Goal: Task Accomplishment & Management: Use online tool/utility

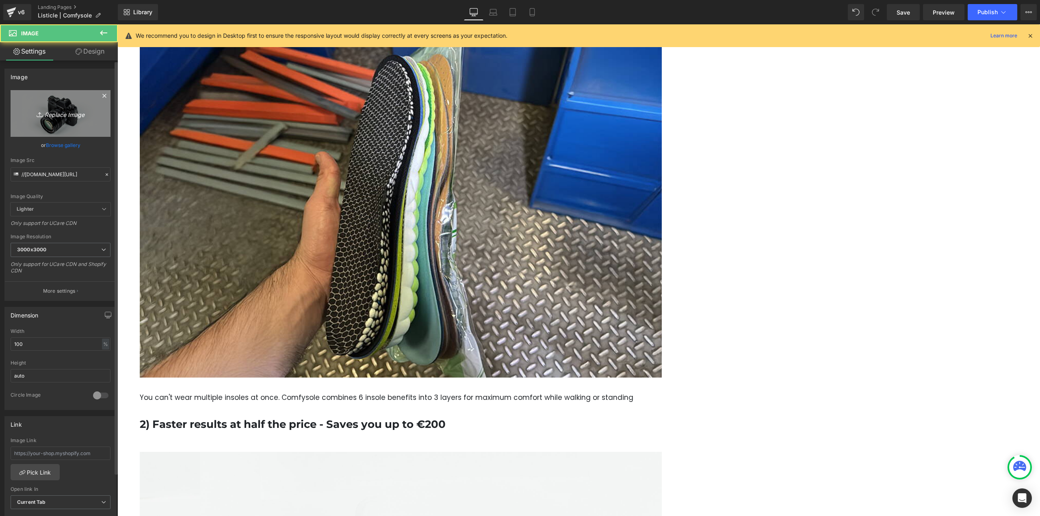
click at [65, 109] on icon "Replace Image" at bounding box center [60, 113] width 65 height 10
type input "C:\fakepath\new image.jpg"
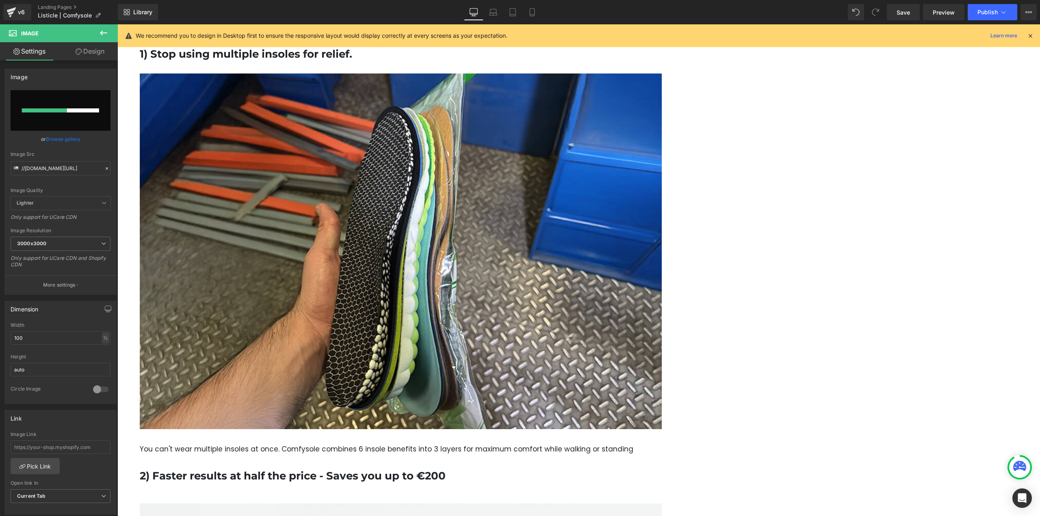
scroll to position [691, 0]
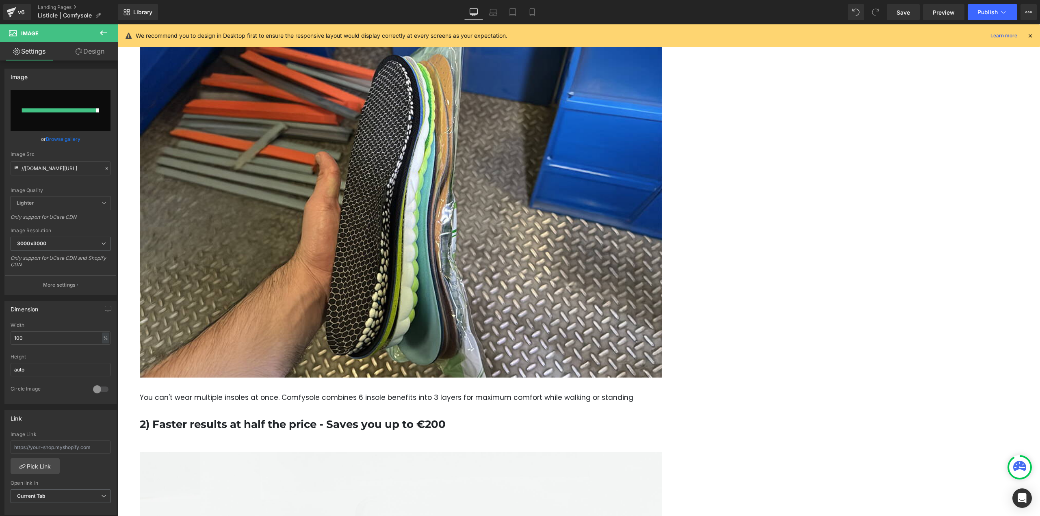
type input "[URL][DOMAIN_NAME]"
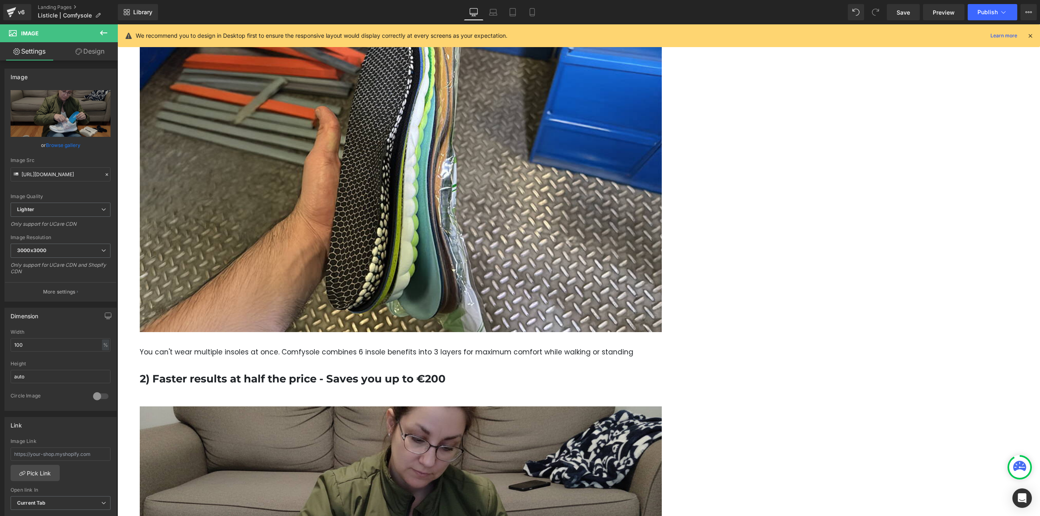
scroll to position [731, 0]
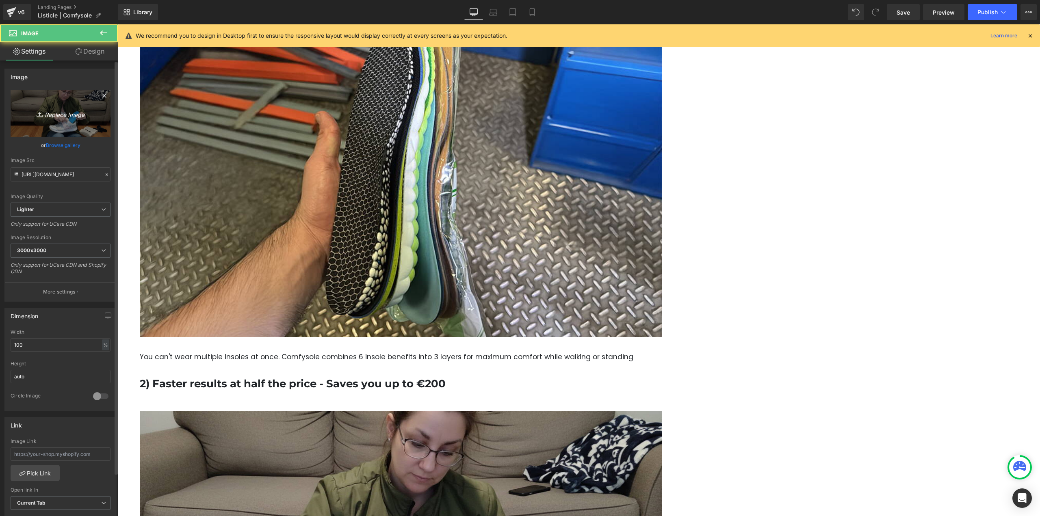
click at [47, 112] on icon "Replace Image" at bounding box center [60, 113] width 65 height 10
type input "C:\fakepath\Img.jpg"
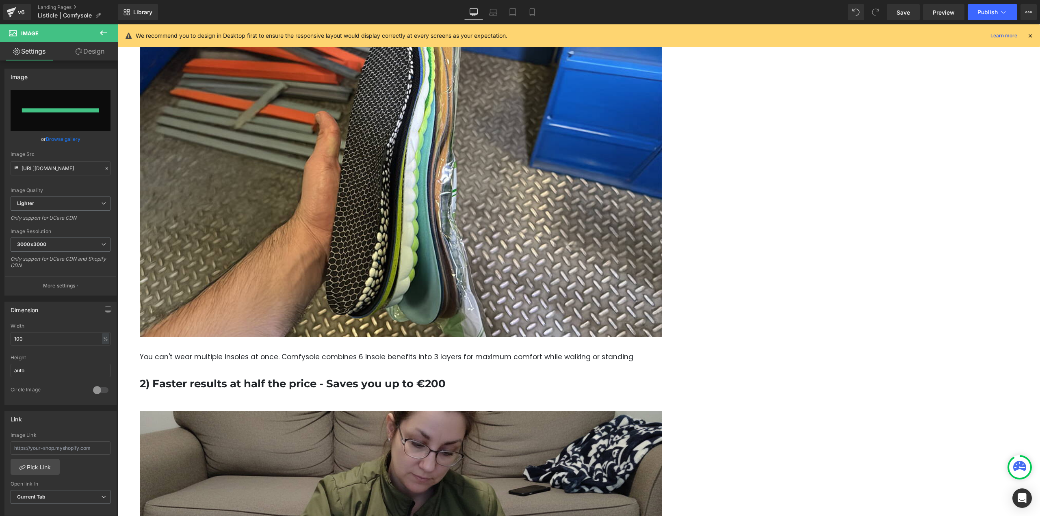
type input "[URL][DOMAIN_NAME]"
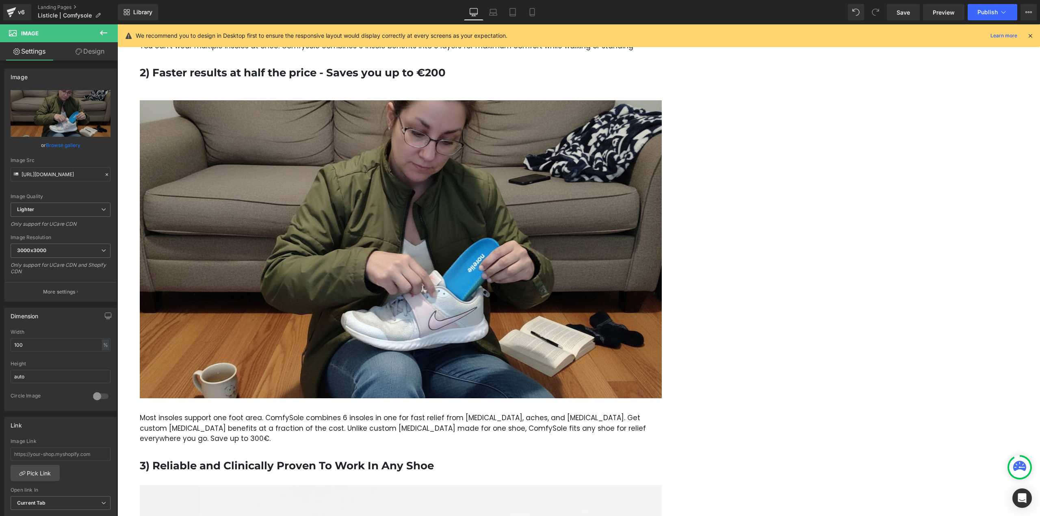
scroll to position [1056, 0]
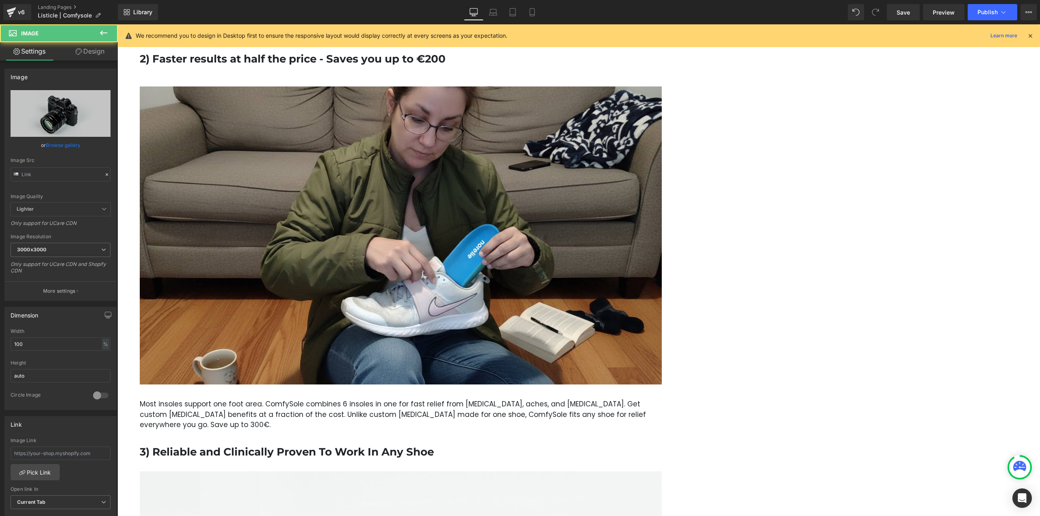
type input "//[DOMAIN_NAME][URL]"
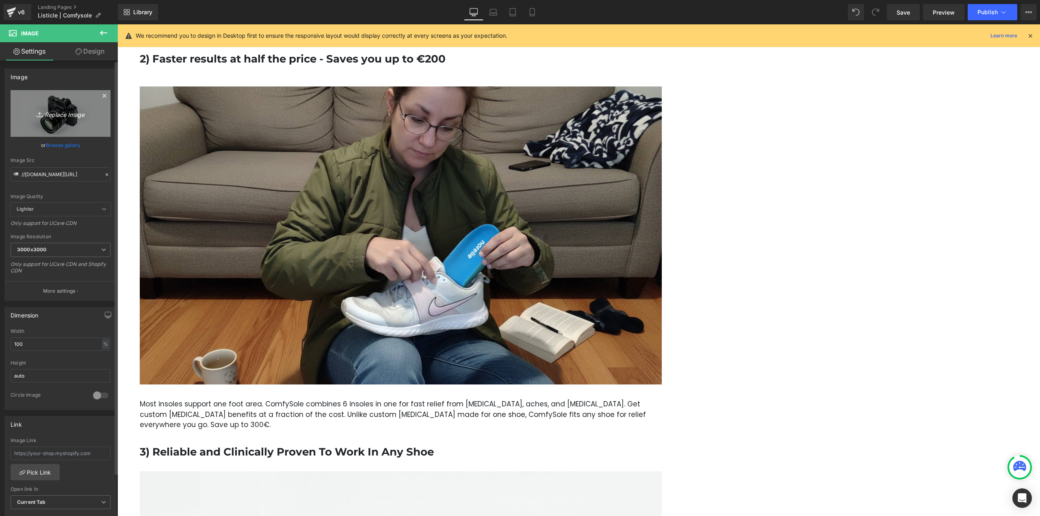
click at [55, 113] on icon "Replace Image" at bounding box center [60, 113] width 65 height 10
click at [69, 113] on icon "Replace Image" at bounding box center [60, 113] width 65 height 10
type input "C:\fakepath\Manufacturing.jpg"
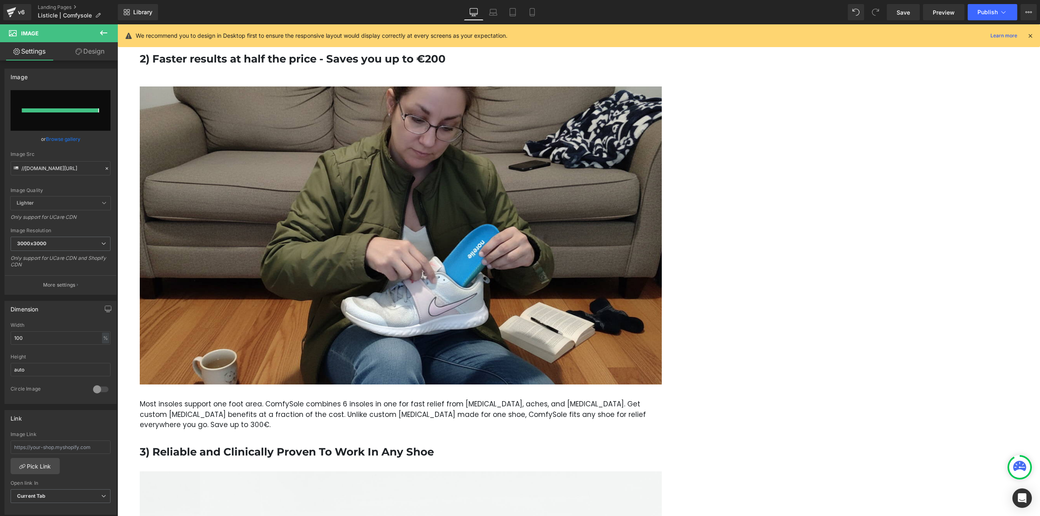
type input "[URL][DOMAIN_NAME]"
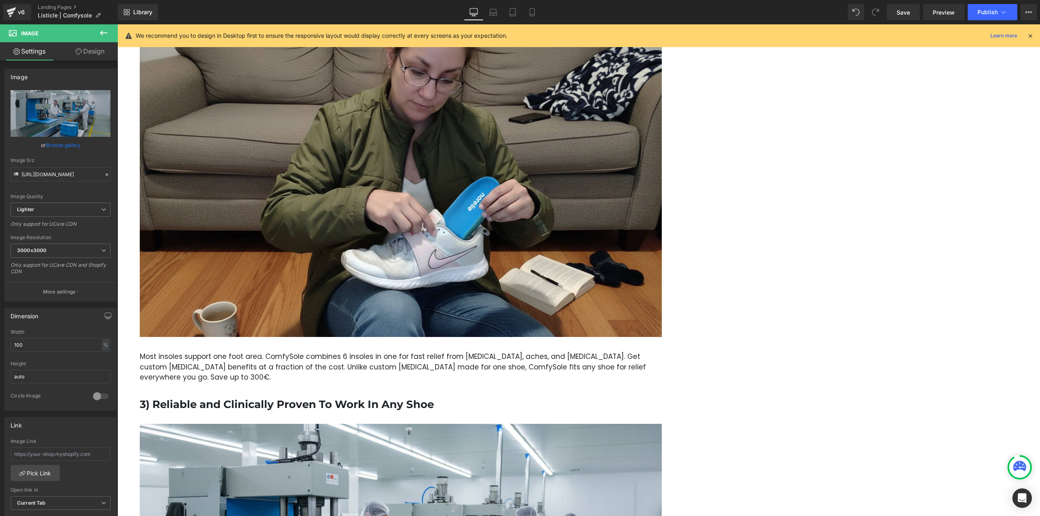
scroll to position [1097, 0]
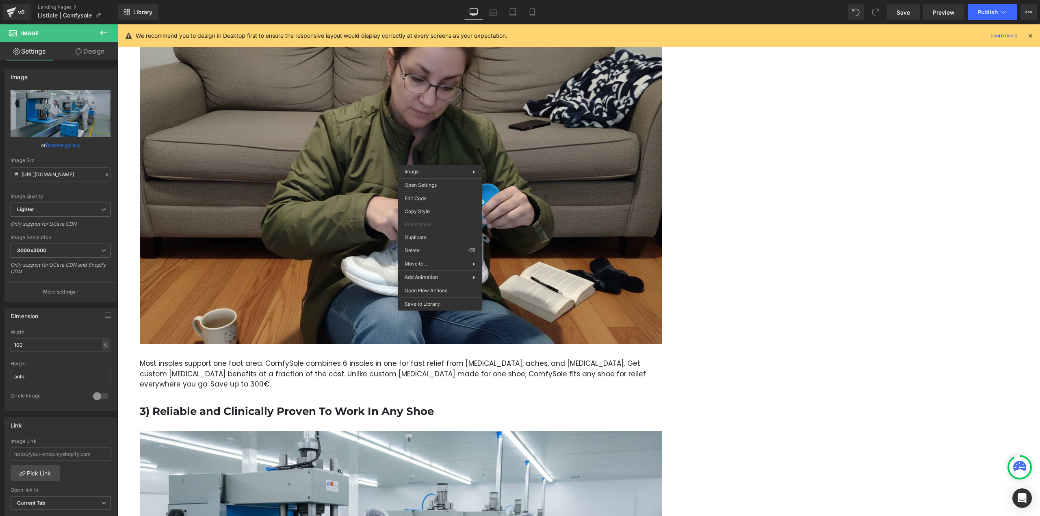
drag, startPoint x: 545, startPoint y: 260, endPoint x: 443, endPoint y: 221, distance: 109.2
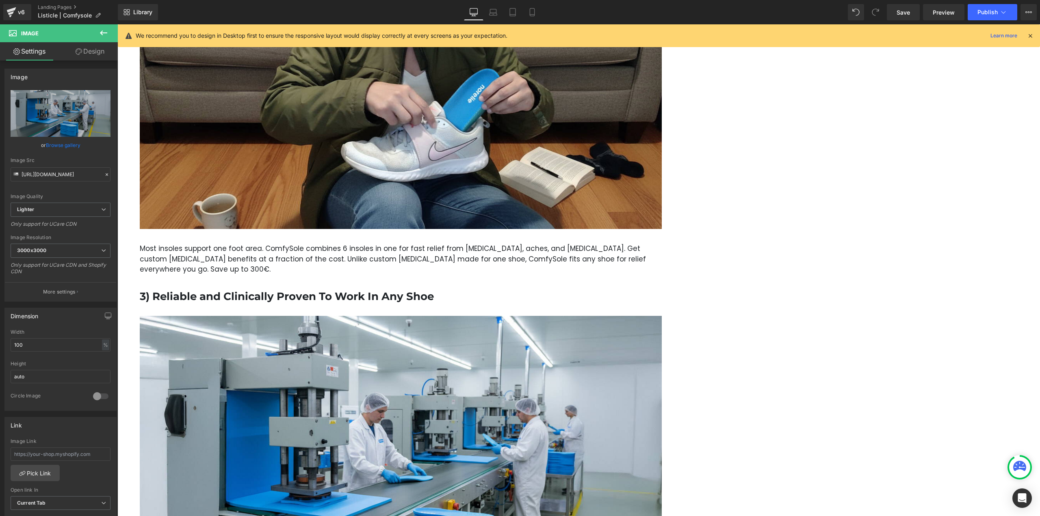
scroll to position [1300, 0]
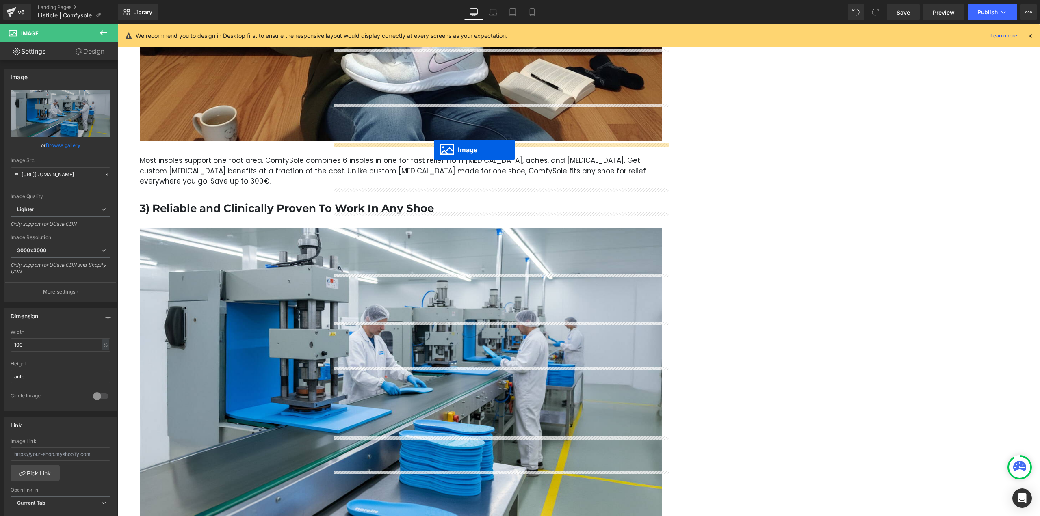
drag, startPoint x: 492, startPoint y: 148, endPoint x: 434, endPoint y: 150, distance: 58.1
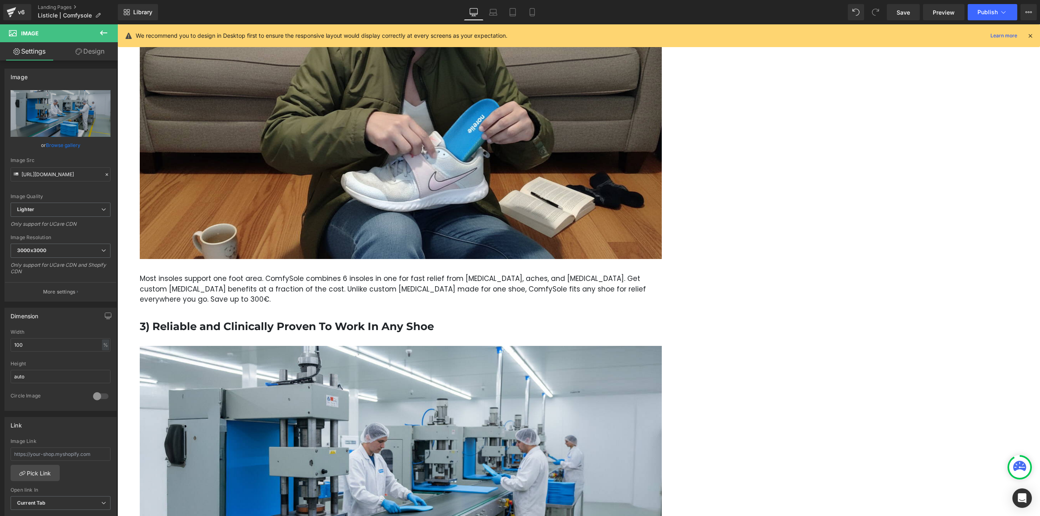
scroll to position [1178, 0]
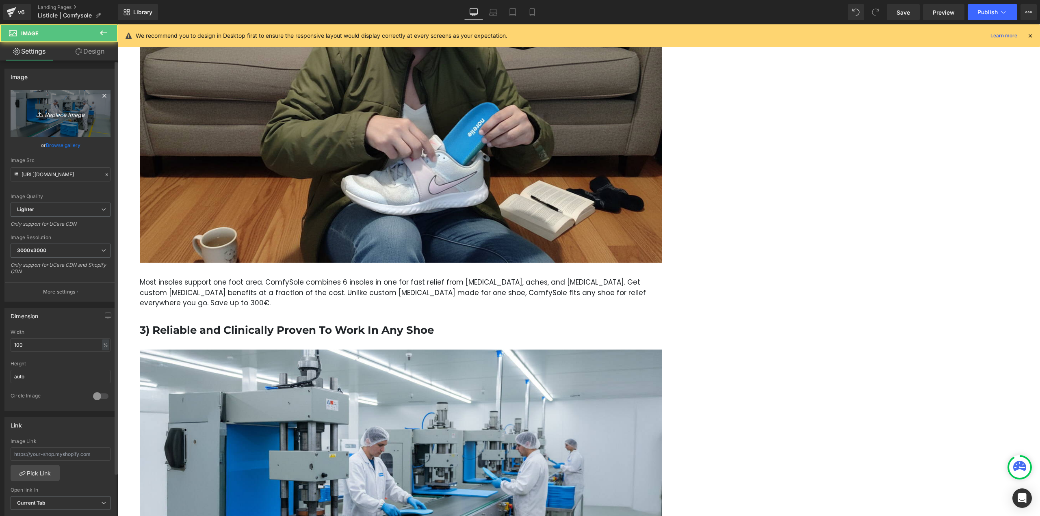
click at [70, 108] on link "Replace Image" at bounding box center [61, 113] width 100 height 47
type input "C:\fakepath\Review (3) (1).jpg"
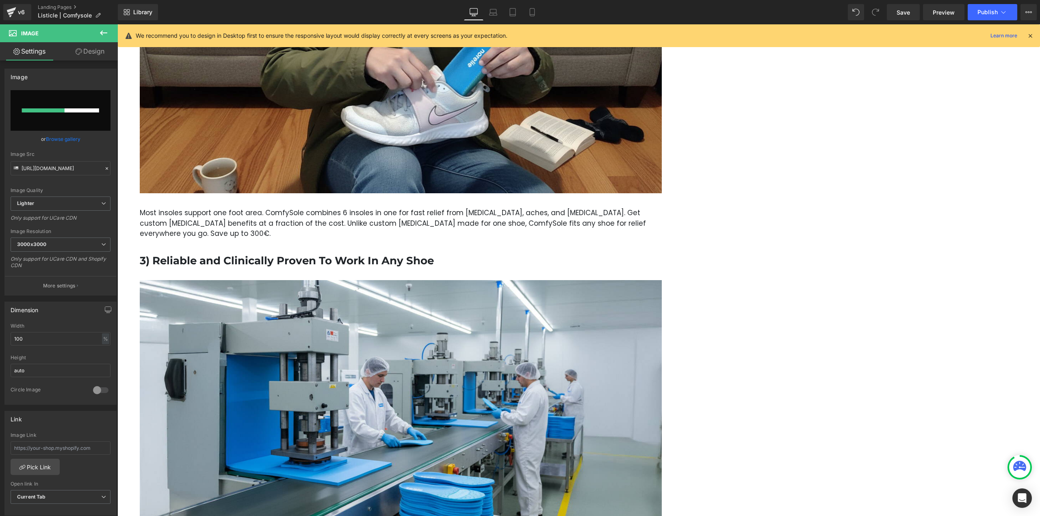
scroll to position [1259, 0]
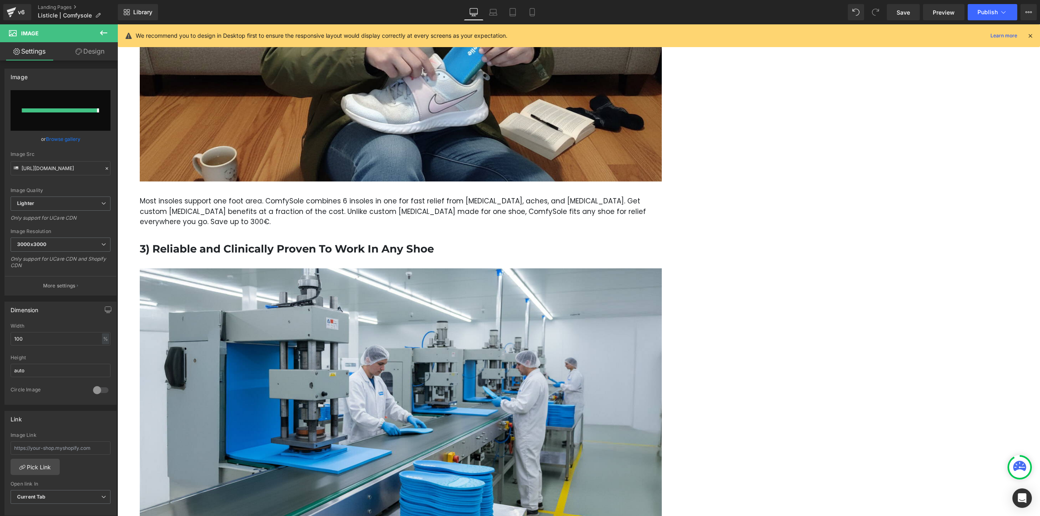
type input "[URL][DOMAIN_NAME]"
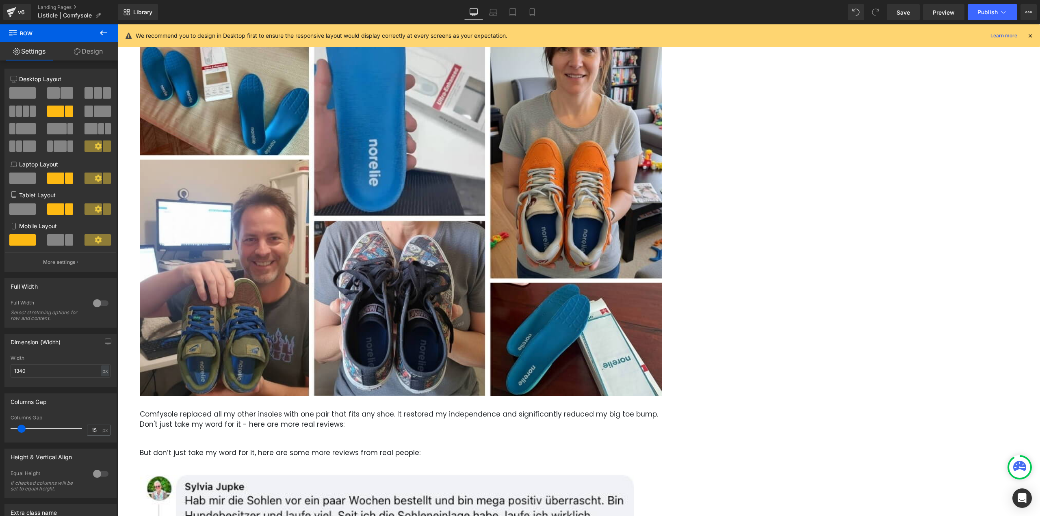
scroll to position [1869, 0]
